Goal: Information Seeking & Learning: Learn about a topic

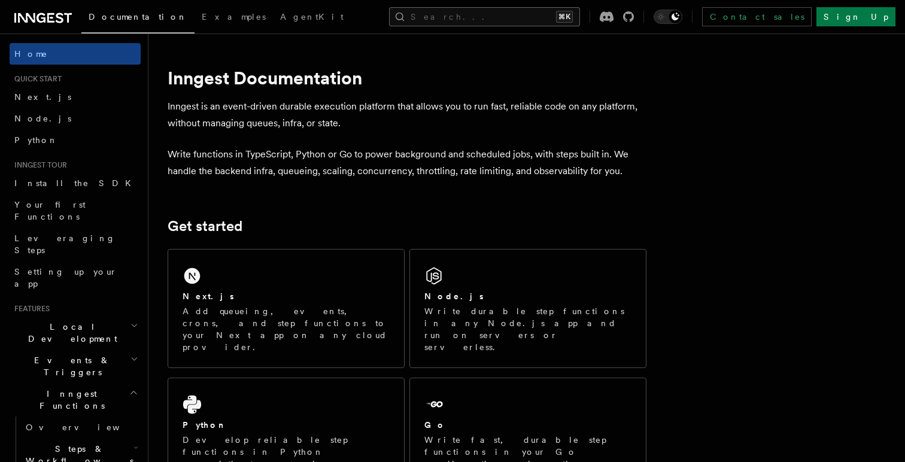
click at [514, 19] on button "Search... ⌘K" at bounding box center [484, 16] width 191 height 19
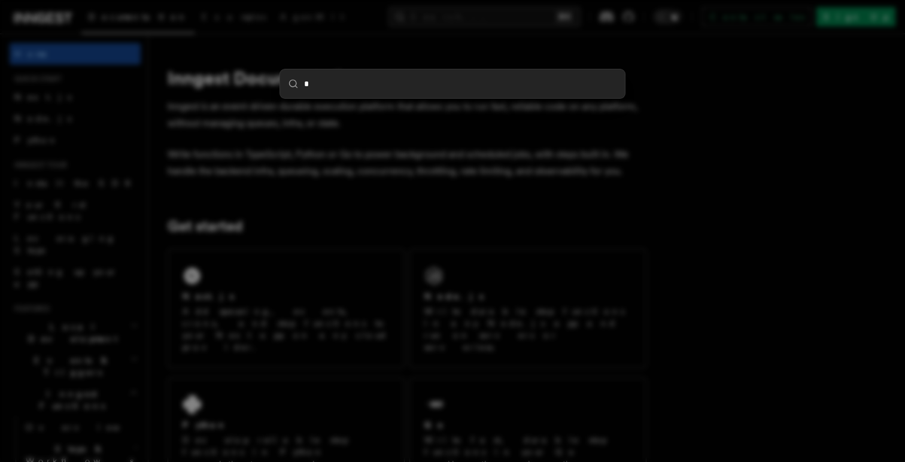
type input "**"
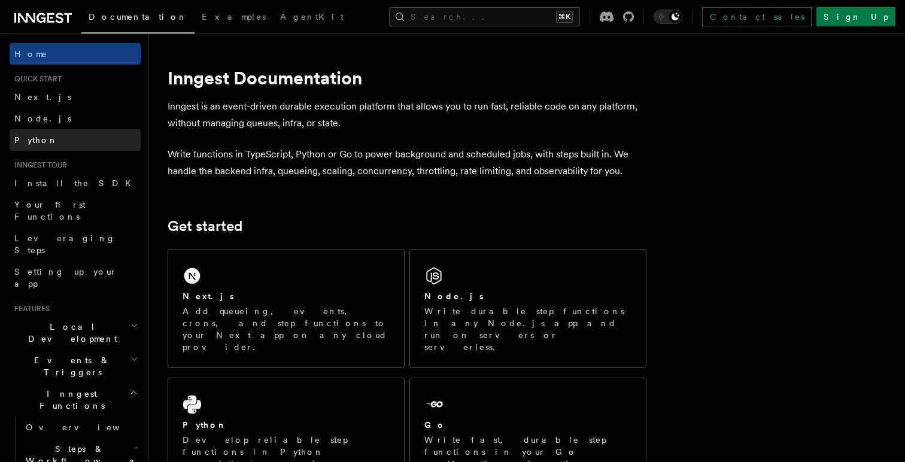
click at [42, 142] on link "Python" at bounding box center [75, 140] width 131 height 22
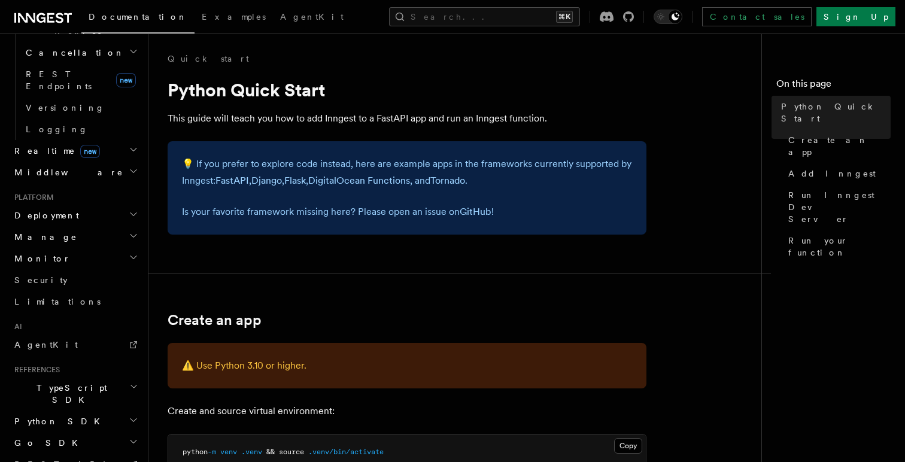
scroll to position [512, 0]
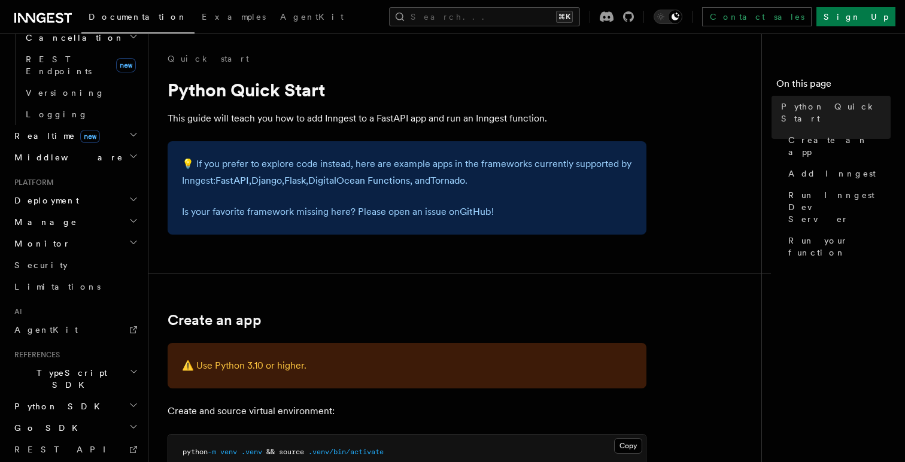
click at [135, 404] on icon "button" at bounding box center [133, 405] width 6 height 3
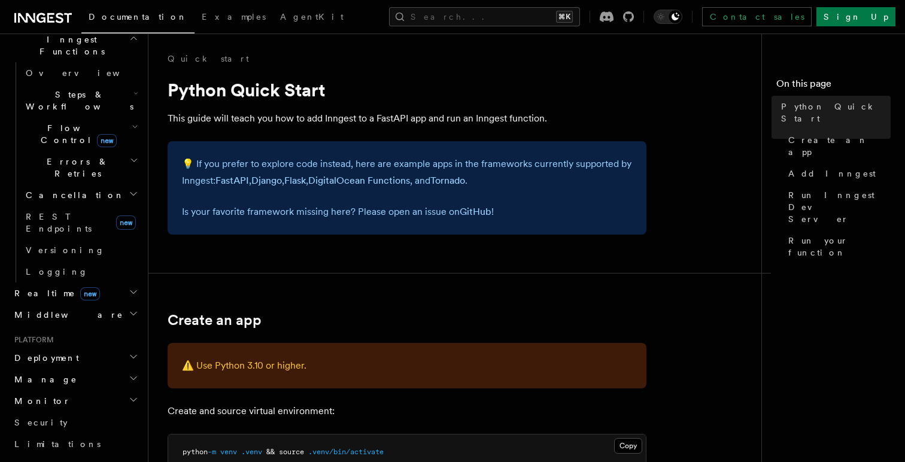
scroll to position [0, 0]
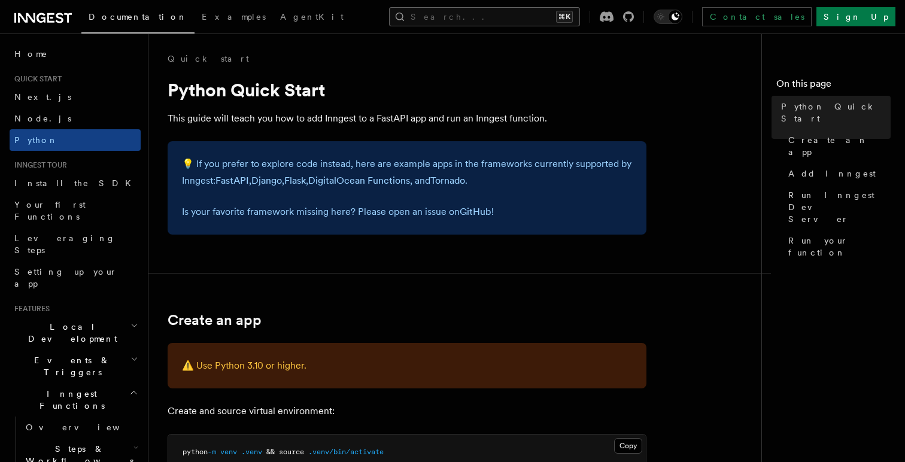
click at [530, 16] on button "Search... ⌘K" at bounding box center [484, 16] width 191 height 19
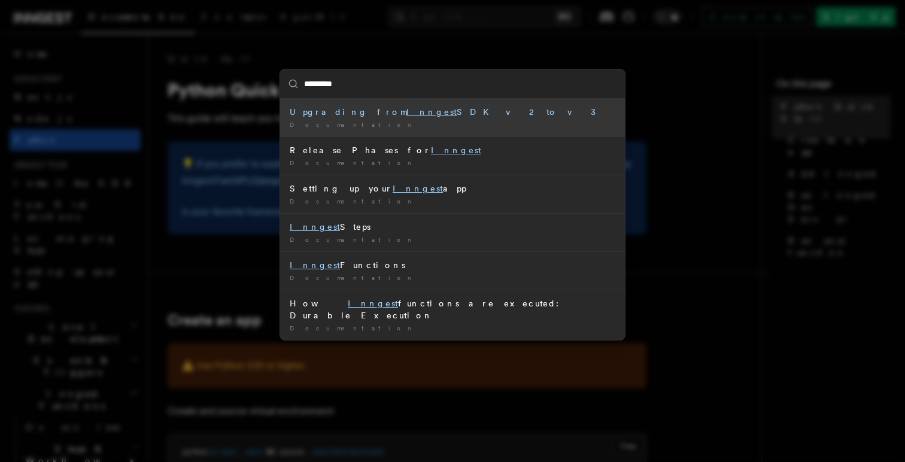
type input "**********"
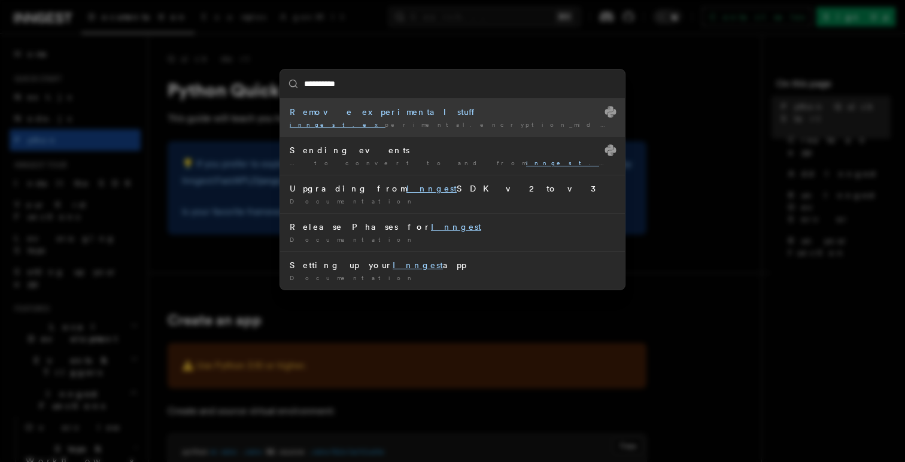
click at [370, 111] on div "Remove experimental stuff" at bounding box center [453, 112] width 326 height 12
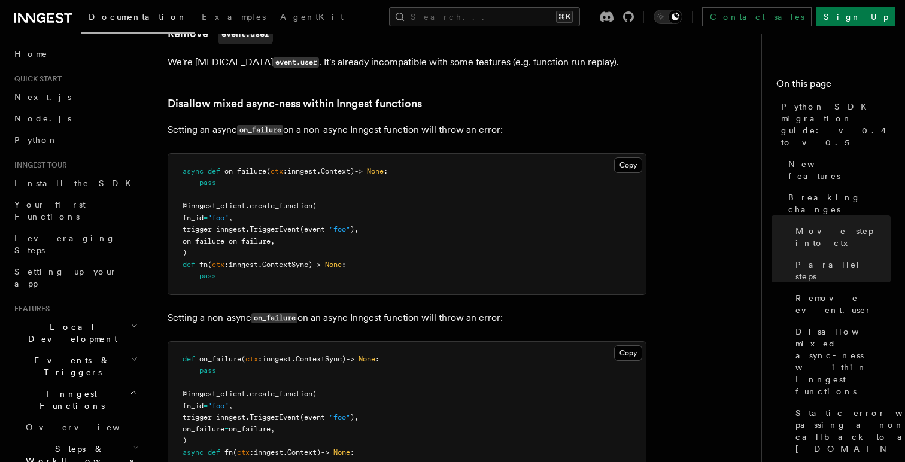
scroll to position [969, 0]
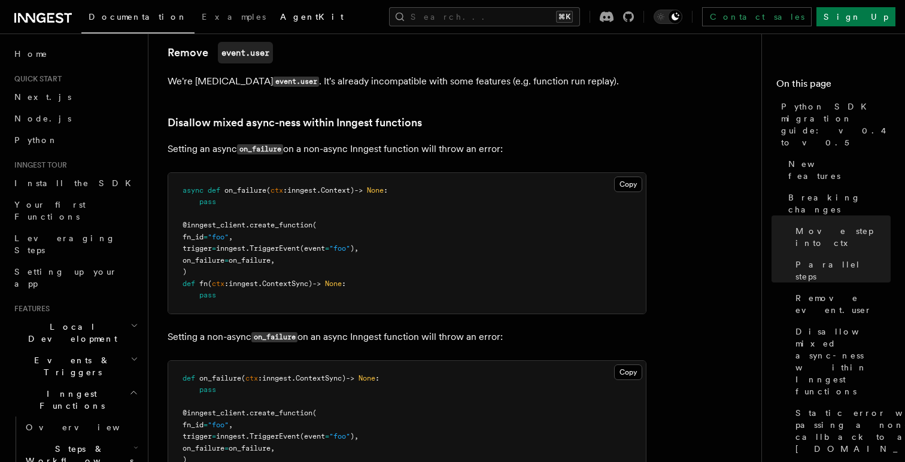
click at [280, 13] on span "AgentKit" at bounding box center [311, 17] width 63 height 10
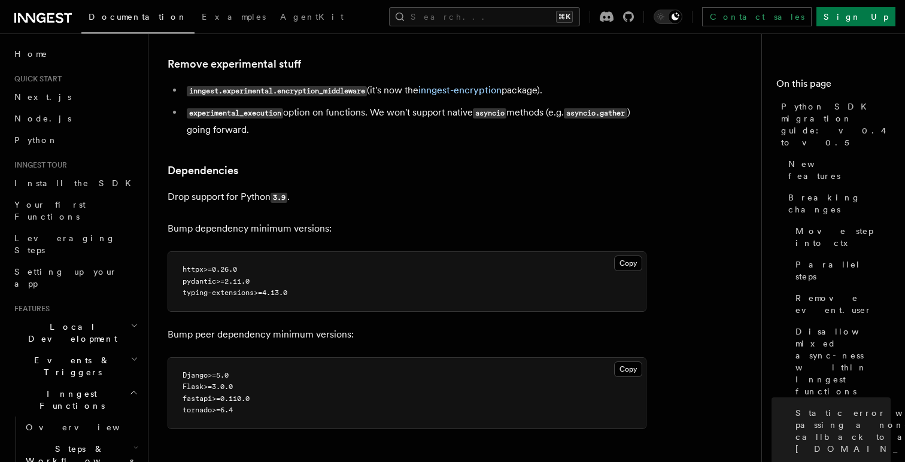
scroll to position [2539, 0]
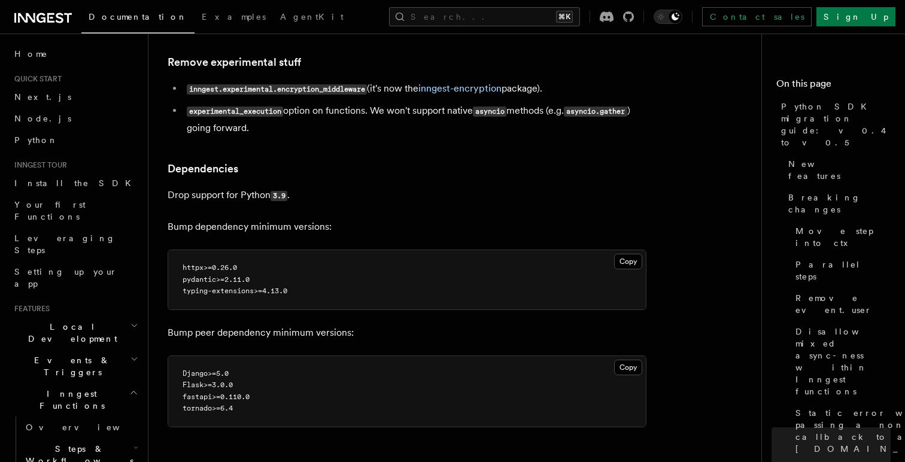
click at [41, 19] on icon at bounding box center [41, 18] width 9 height 10
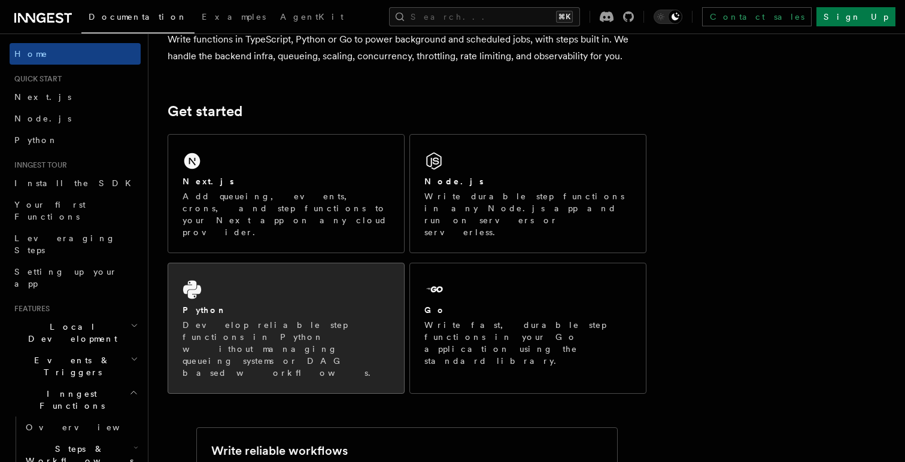
scroll to position [116, 0]
click at [286, 318] on p "Develop reliable step functions in Python without managing queueing systems or …" at bounding box center [286, 348] width 207 height 60
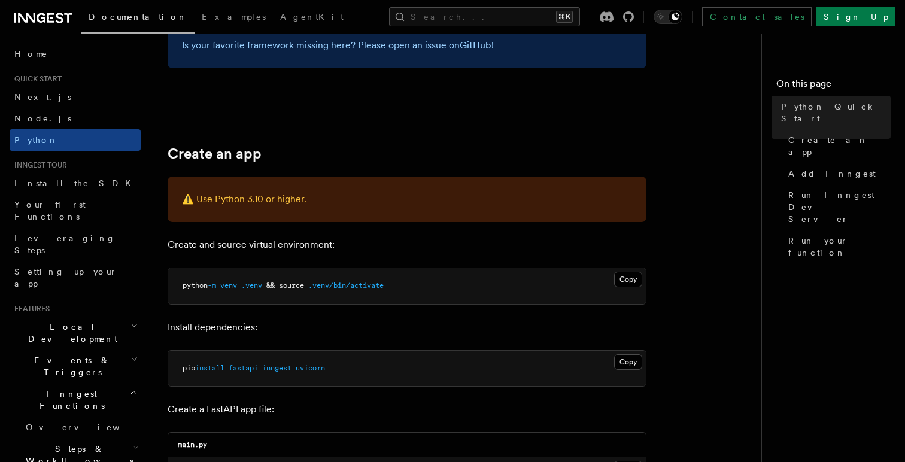
scroll to position [169, 0]
